Goal: Transaction & Acquisition: Purchase product/service

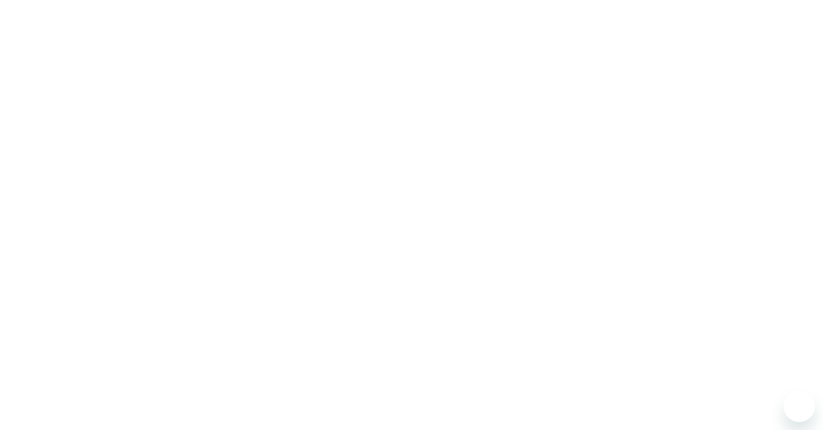
click at [262, 24] on div at bounding box center [411, 215] width 823 height 430
click at [204, 153] on div at bounding box center [411, 215] width 823 height 430
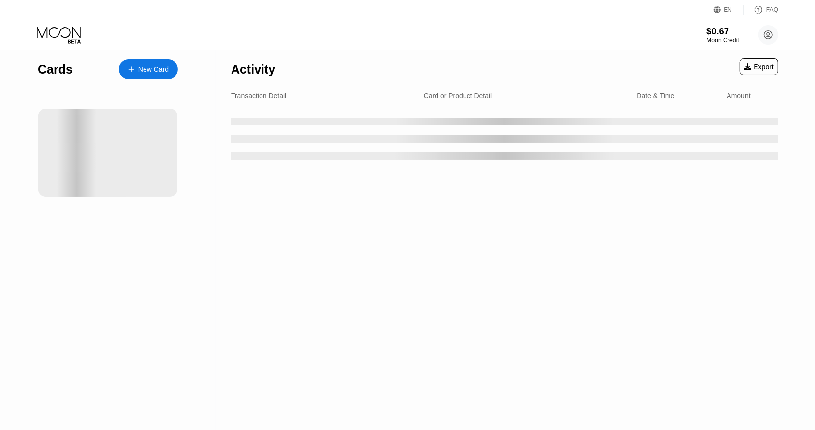
click at [718, 35] on div "$0.67" at bounding box center [723, 31] width 33 height 10
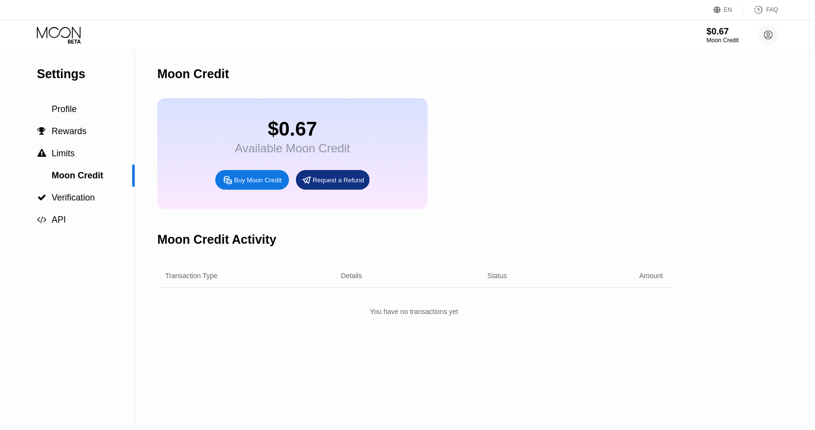
click at [251, 182] on div "Buy Moon Credit" at bounding box center [252, 180] width 74 height 20
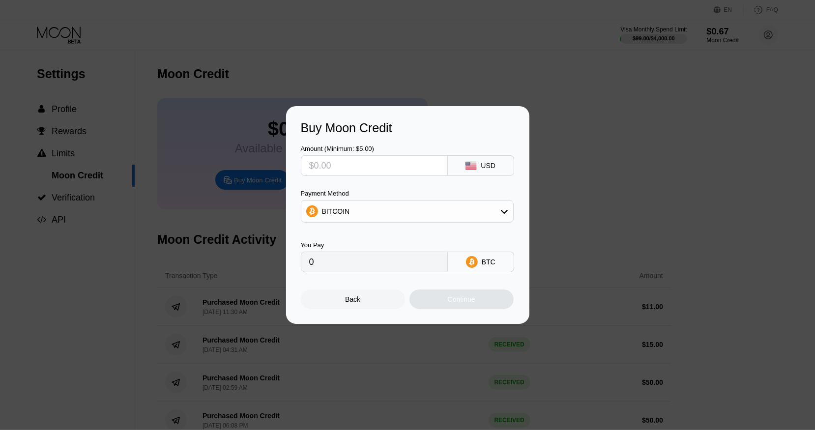
click at [350, 169] on input "text" at bounding box center [374, 166] width 130 height 20
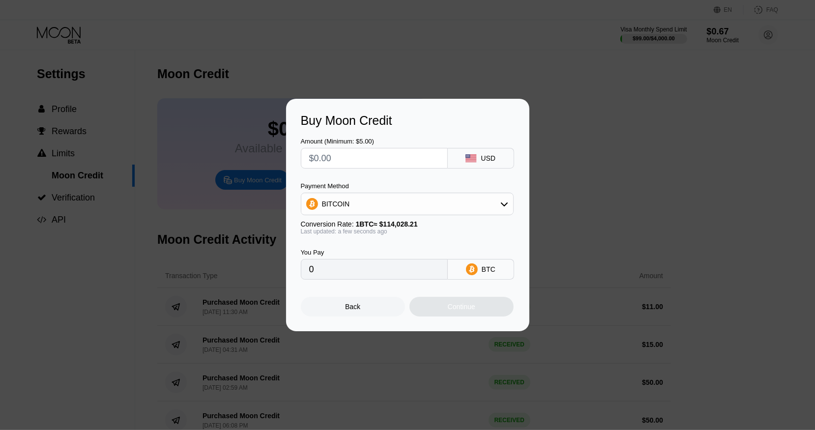
click at [355, 163] on input "text" at bounding box center [374, 158] width 130 height 20
type input "$50"
type input "0.00043849"
type input "$50"
click at [487, 315] on div "Continue" at bounding box center [462, 307] width 104 height 20
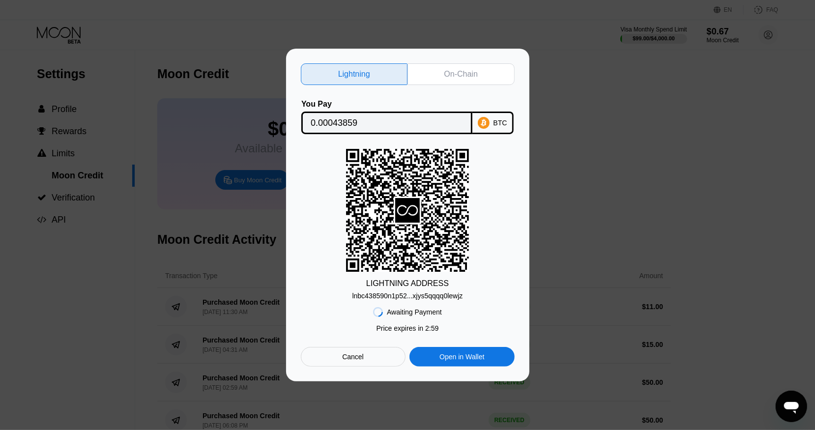
click at [464, 79] on div "On-Chain" at bounding box center [461, 74] width 107 height 22
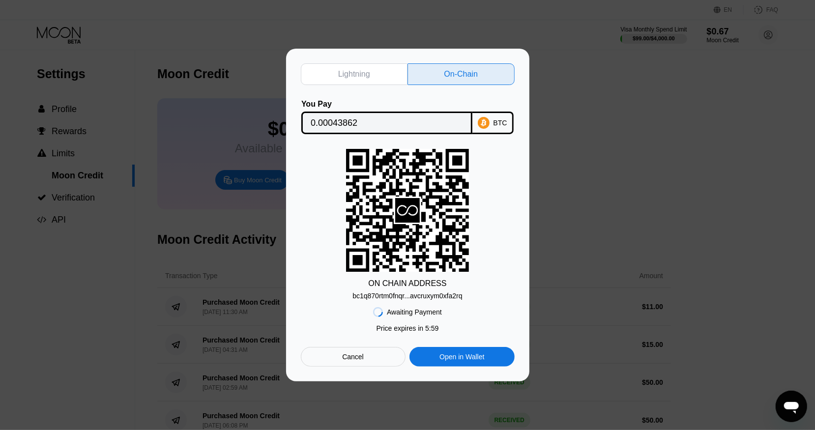
click at [427, 296] on div "bc1q870rtm0fnqr...avcruxym0xfa2rq" at bounding box center [408, 296] width 110 height 8
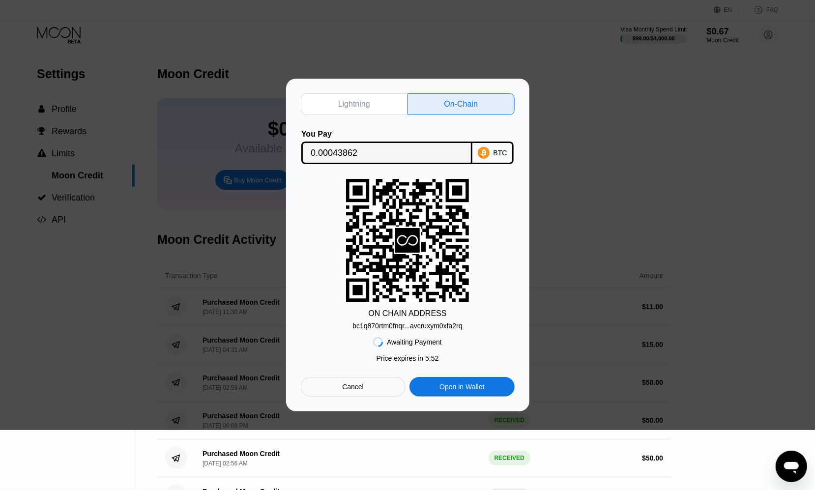
click at [483, 364] on div "Awaiting Payment Price expires in 2 : 55 Price expires in 5 : 52 Cancel Open in…" at bounding box center [408, 363] width 214 height 67
click at [345, 153] on input "0.00043862" at bounding box center [387, 153] width 152 height 20
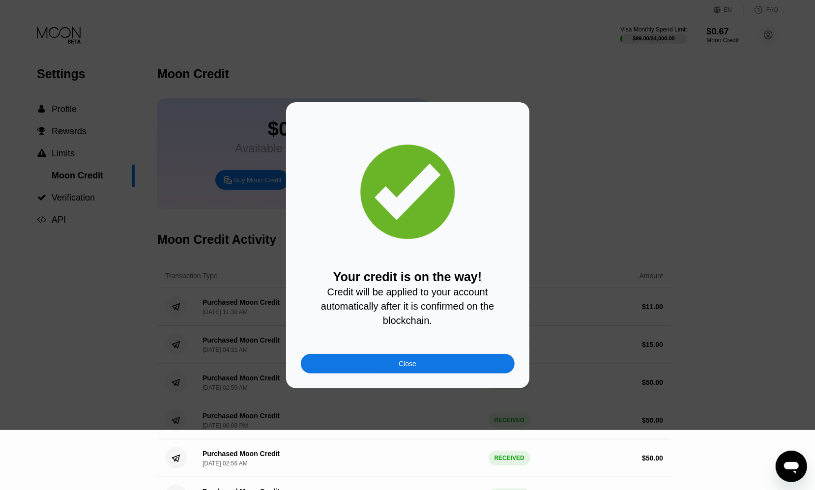
click at [446, 364] on div "Close" at bounding box center [408, 364] width 214 height 20
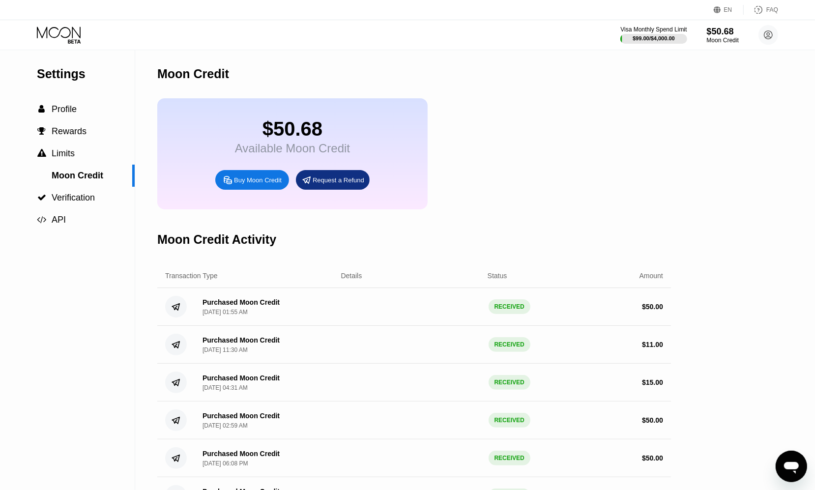
click at [63, 38] on icon at bounding box center [60, 35] width 46 height 17
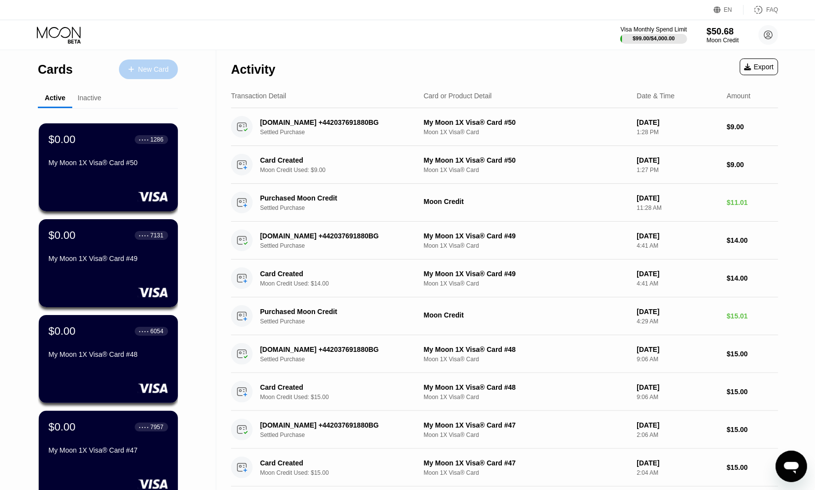
click at [145, 64] on div "New Card" at bounding box center [148, 69] width 59 height 20
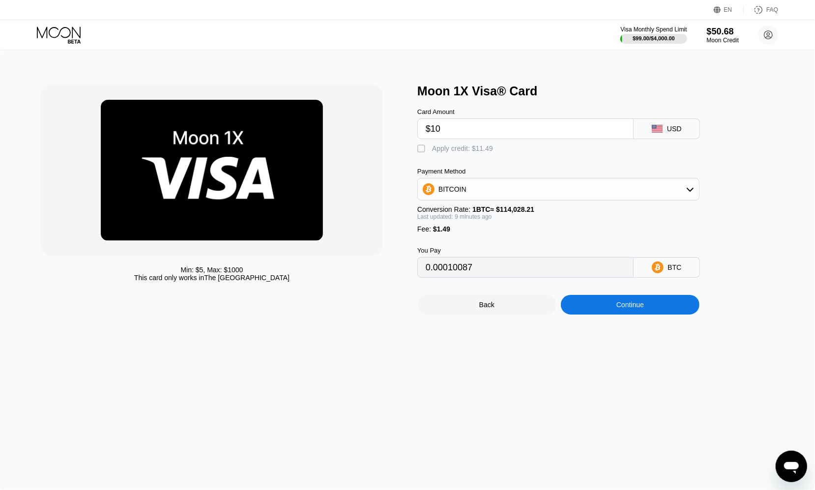
type input "$10"
click at [424, 150] on div "" at bounding box center [422, 149] width 10 height 10
type input "0"
drag, startPoint x: 462, startPoint y: 130, endPoint x: 385, endPoint y: 121, distance: 77.2
click at [385, 121] on div "Min: $ 5 , Max: $ 1000 This card only works in The United States Moon 1X Visa® …" at bounding box center [408, 199] width 734 height 231
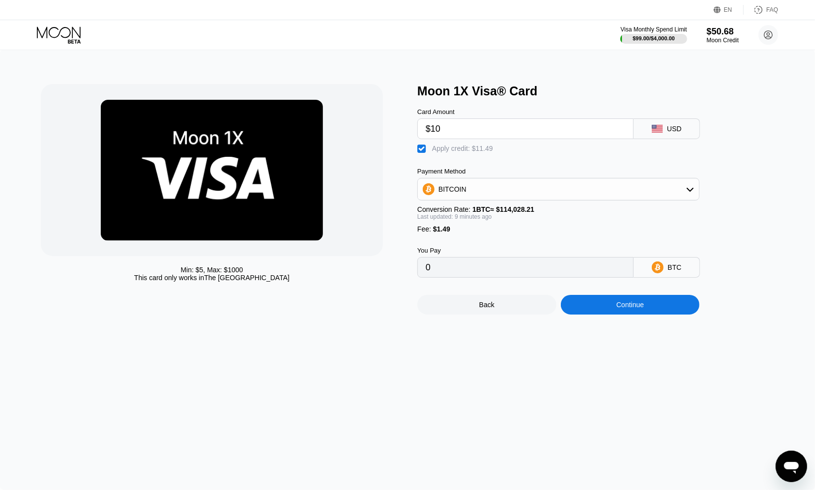
type input "$7"
type input "$10"
click at [633, 309] on div "Continue" at bounding box center [631, 305] width 28 height 8
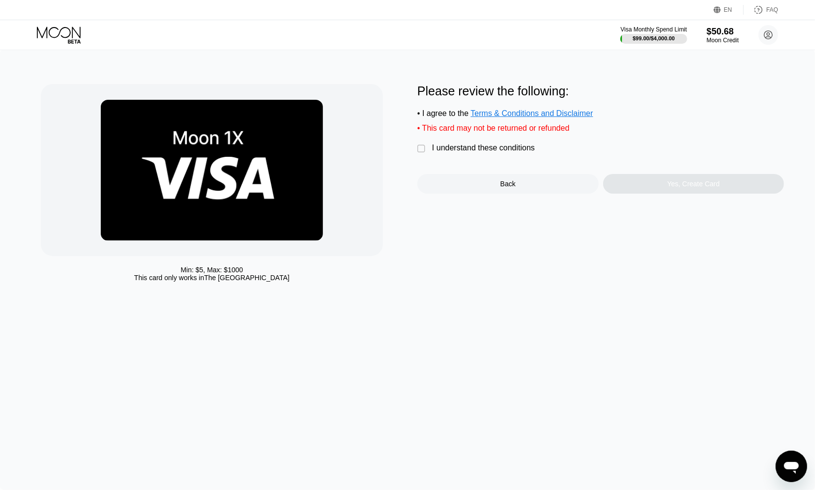
click at [429, 153] on div " I understand these conditions" at bounding box center [478, 149] width 122 height 10
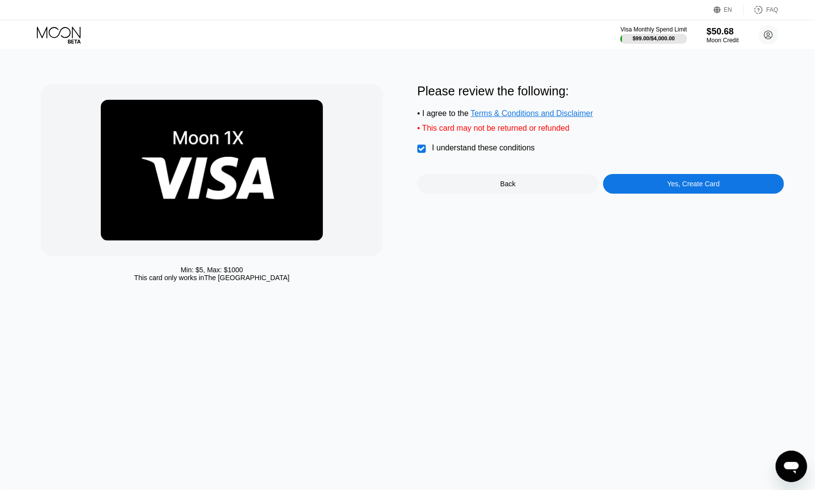
click at [681, 188] on div "Yes, Create Card" at bounding box center [693, 184] width 53 height 8
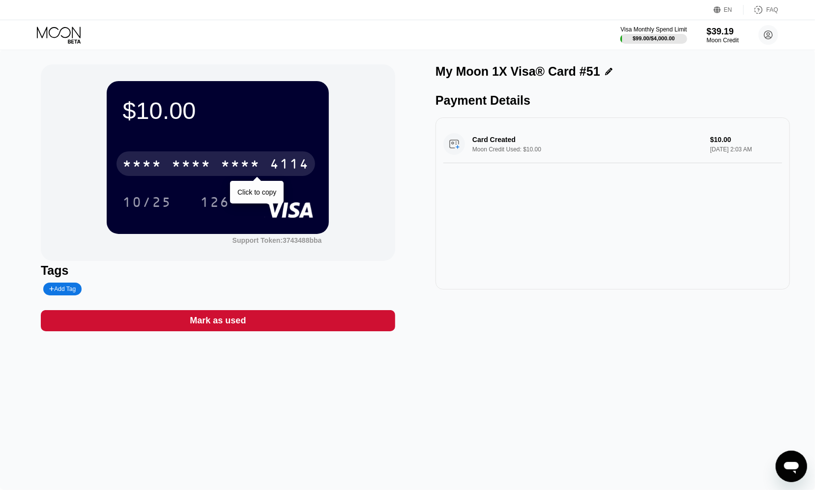
click at [218, 165] on div "* * * * * * * * * * * * 4114" at bounding box center [216, 163] width 199 height 25
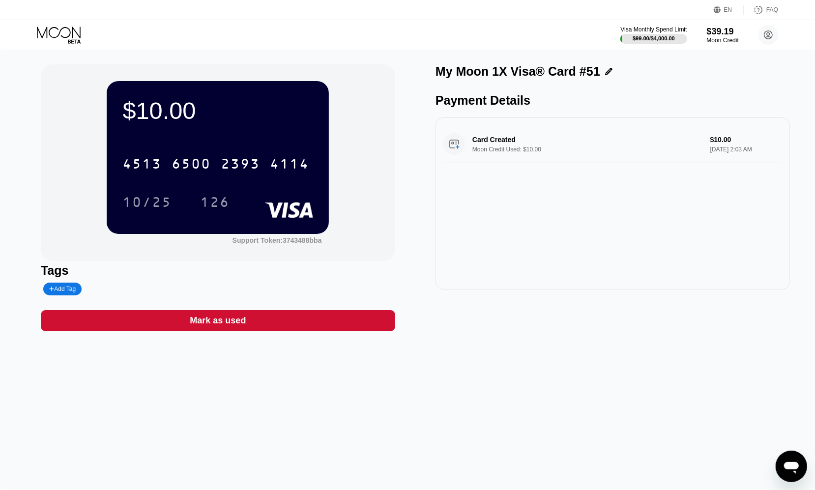
click at [45, 115] on div "$10.00 4513 6500 2393 4114 10/25 126 Support Token: 3743488bba" at bounding box center [218, 162] width 355 height 197
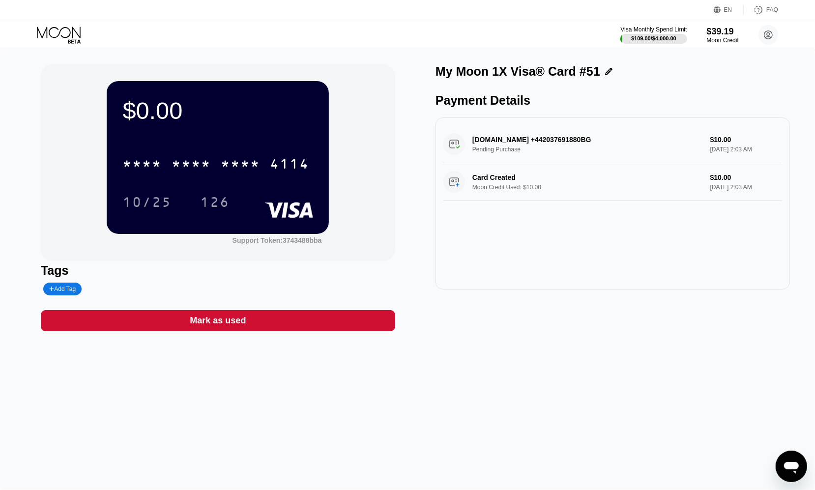
click at [50, 28] on icon at bounding box center [60, 35] width 46 height 17
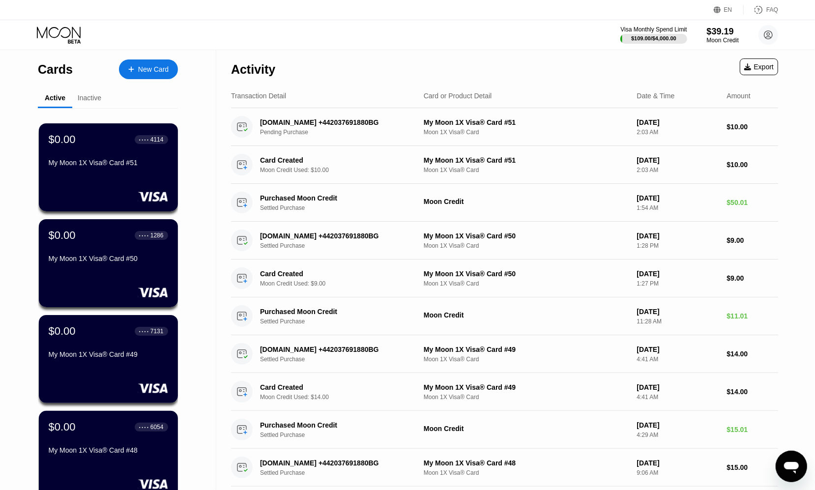
click at [56, 32] on icon at bounding box center [60, 35] width 46 height 17
click at [146, 69] on div "New Card" at bounding box center [153, 69] width 30 height 8
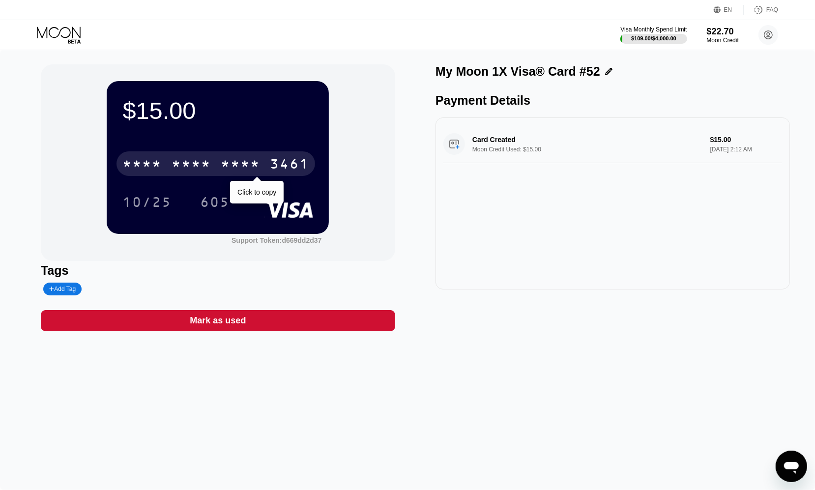
click at [194, 162] on div "* * * *" at bounding box center [191, 165] width 39 height 16
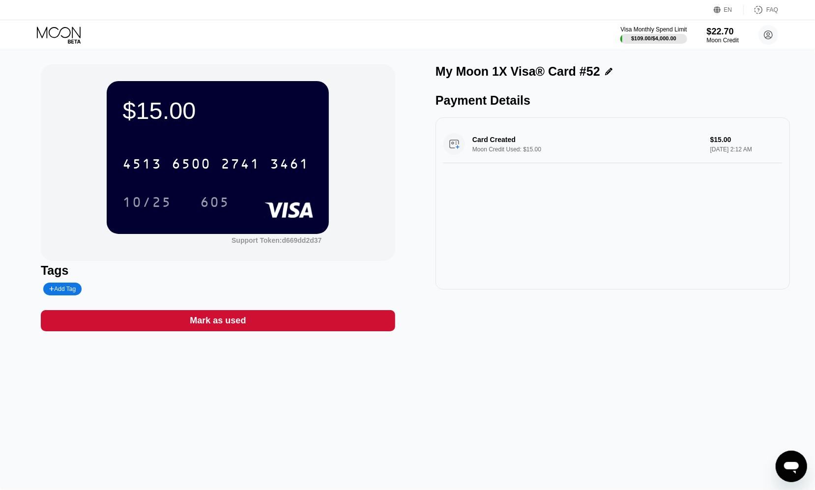
click at [53, 31] on icon at bounding box center [60, 35] width 46 height 17
